Goal: Complete application form: Complete application form

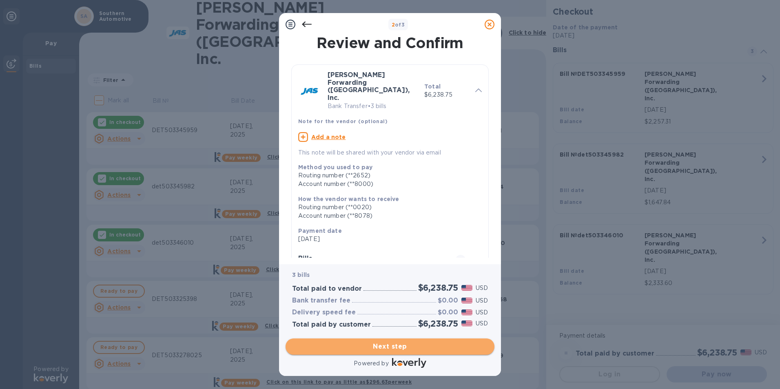
click at [391, 347] on span "Next step" at bounding box center [390, 347] width 196 height 10
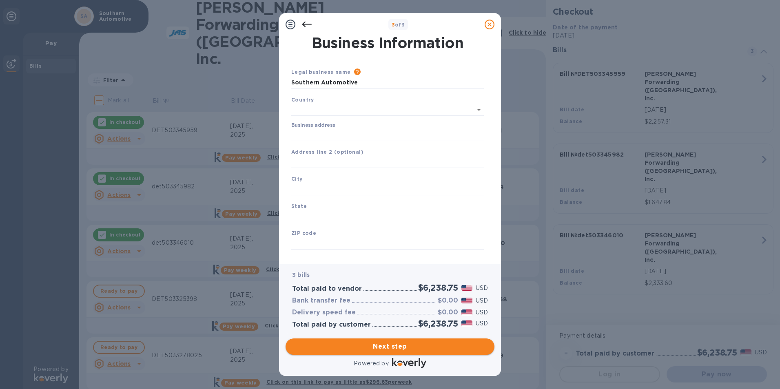
type input "[GEOGRAPHIC_DATA]"
click at [299, 132] on input "Business address" at bounding box center [387, 133] width 193 height 12
type input "[STREET_ADDRESS]"
type input "Pontiac"
type input "mi"
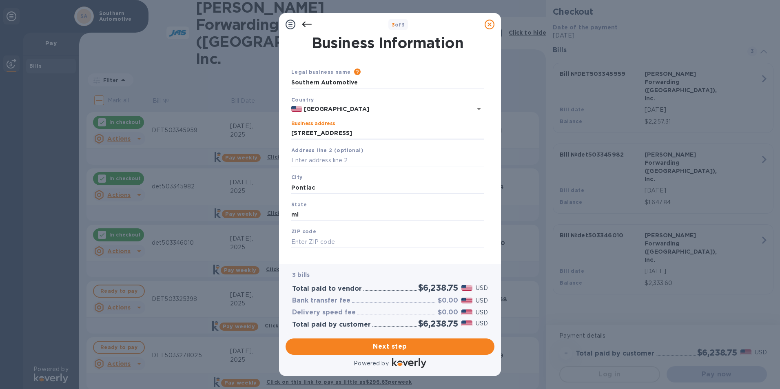
type input "48342"
click at [318, 187] on input "Pontiac" at bounding box center [387, 188] width 193 height 12
drag, startPoint x: 310, startPoint y: 215, endPoint x: 253, endPoint y: 215, distance: 57.1
click at [253, 215] on div "3 of 3 Business Information Legal business name Please provide the legal name t…" at bounding box center [390, 194] width 780 height 389
type input "m"
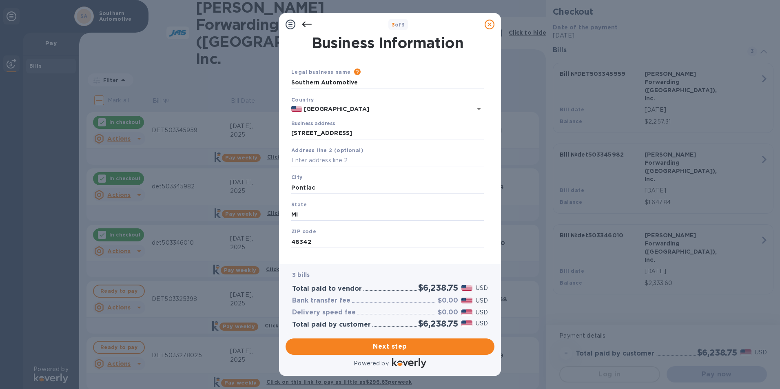
type input "MI"
click at [323, 195] on div "City Pontiac" at bounding box center [387, 183] width 199 height 27
click at [320, 186] on input "Pontiac" at bounding box center [387, 188] width 193 height 12
type input "P"
type input "Pontiac"
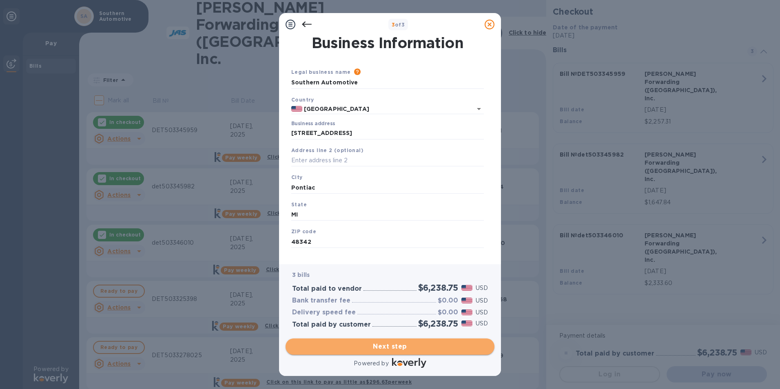
click at [430, 344] on span "Next step" at bounding box center [390, 347] width 196 height 10
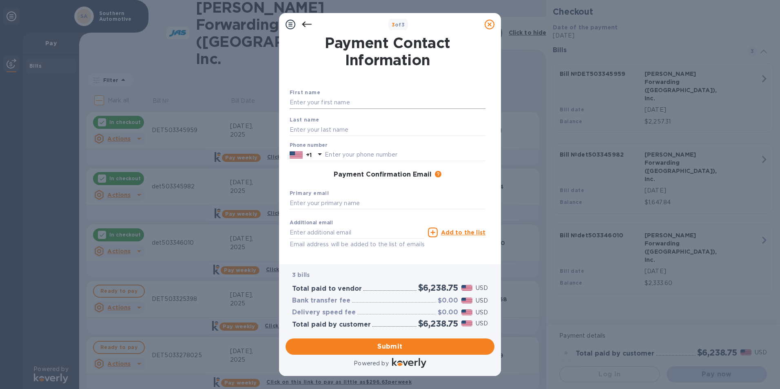
click at [295, 102] on input "text" at bounding box center [388, 103] width 196 height 12
type input "[PERSON_NAME]"
type input "2483355555"
type input "[PERSON_NAME][EMAIL_ADDRESS][DOMAIN_NAME]"
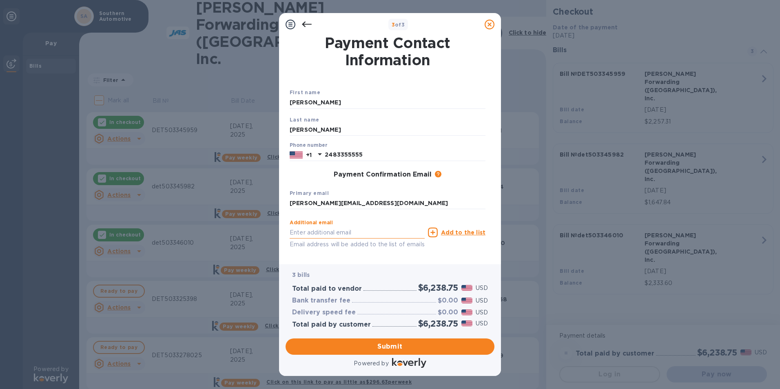
click at [296, 235] on input "text" at bounding box center [357, 232] width 135 height 12
type input "[EMAIL_ADDRESS][DOMAIN_NAME]"
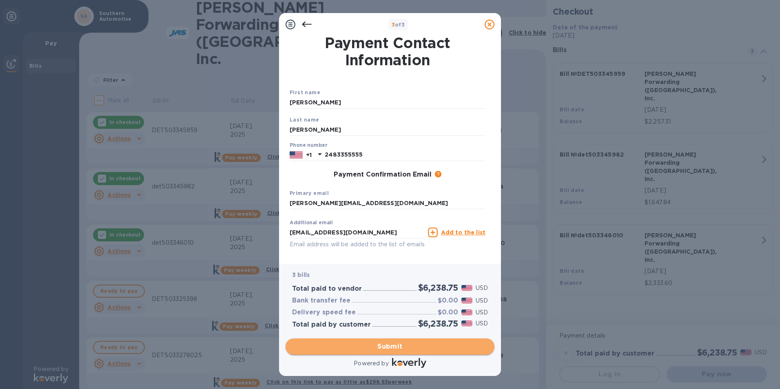
click at [392, 343] on span "Submit" at bounding box center [390, 347] width 196 height 10
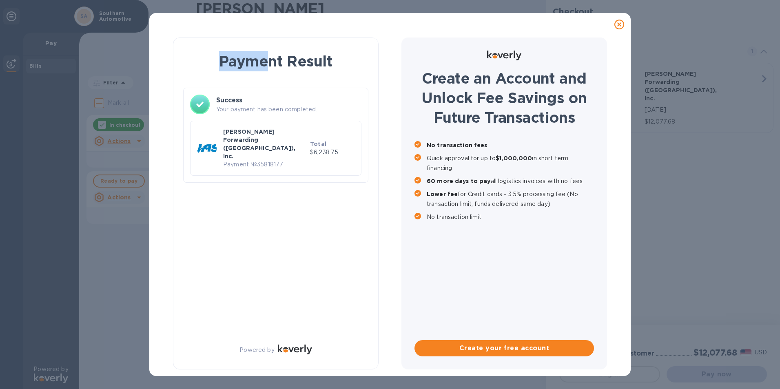
drag, startPoint x: 178, startPoint y: 25, endPoint x: 272, endPoint y: 47, distance: 96.4
click at [272, 47] on div "Payment Result Success Your payment has been completed. [PERSON_NAME] Forwardin…" at bounding box center [389, 194] width 481 height 363
click at [242, 212] on div "Payment Result Success Your payment has been completed. [PERSON_NAME] Forwardin…" at bounding box center [276, 204] width 206 height 332
